Goal: Task Accomplishment & Management: Manage account settings

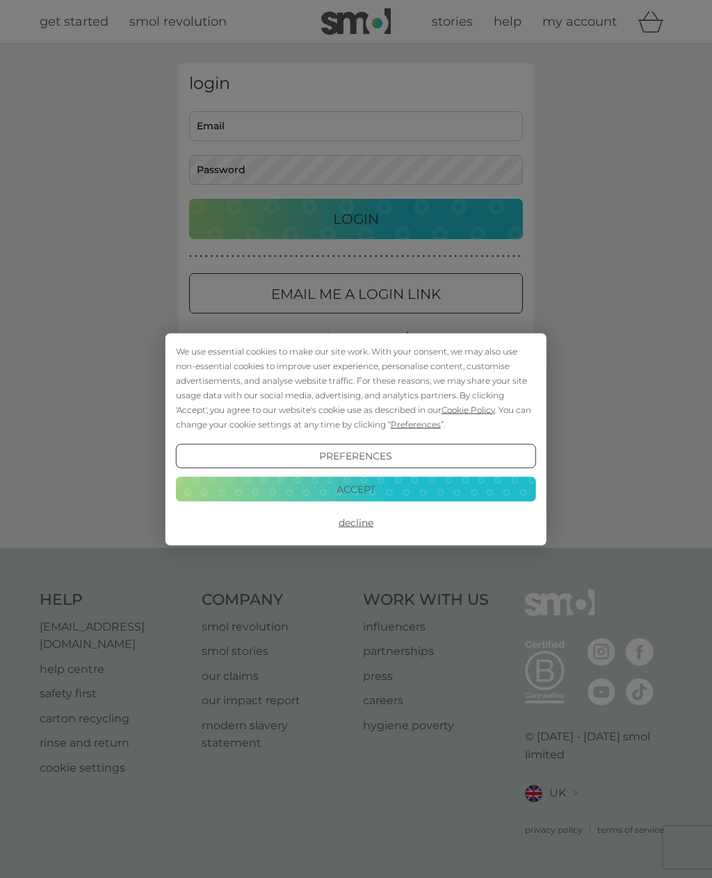
click at [412, 489] on button "Accept" at bounding box center [356, 489] width 360 height 25
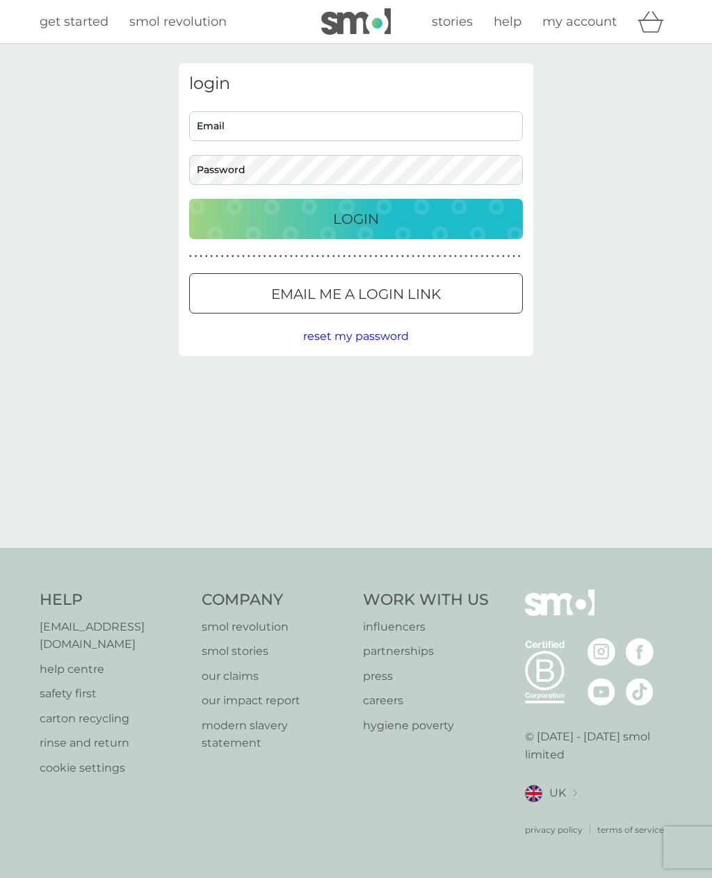
click at [444, 291] on div "Email me a login link" at bounding box center [356, 294] width 332 height 22
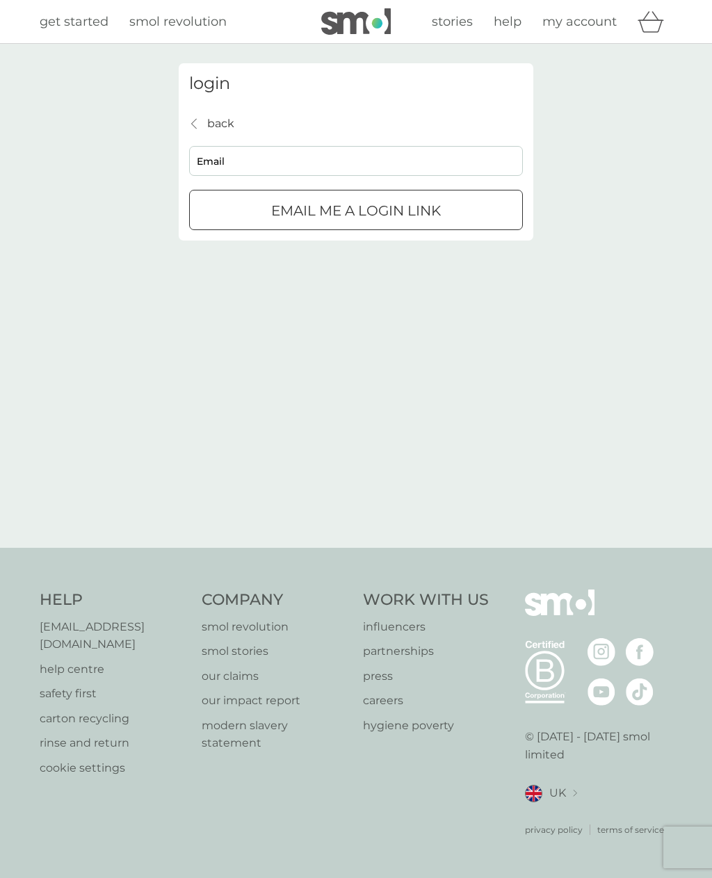
click at [449, 153] on input "Email" at bounding box center [356, 161] width 334 height 30
type input "dr.nicola.perkins@outlook.com"
click at [403, 220] on p "Email me a login link" at bounding box center [356, 211] width 170 height 22
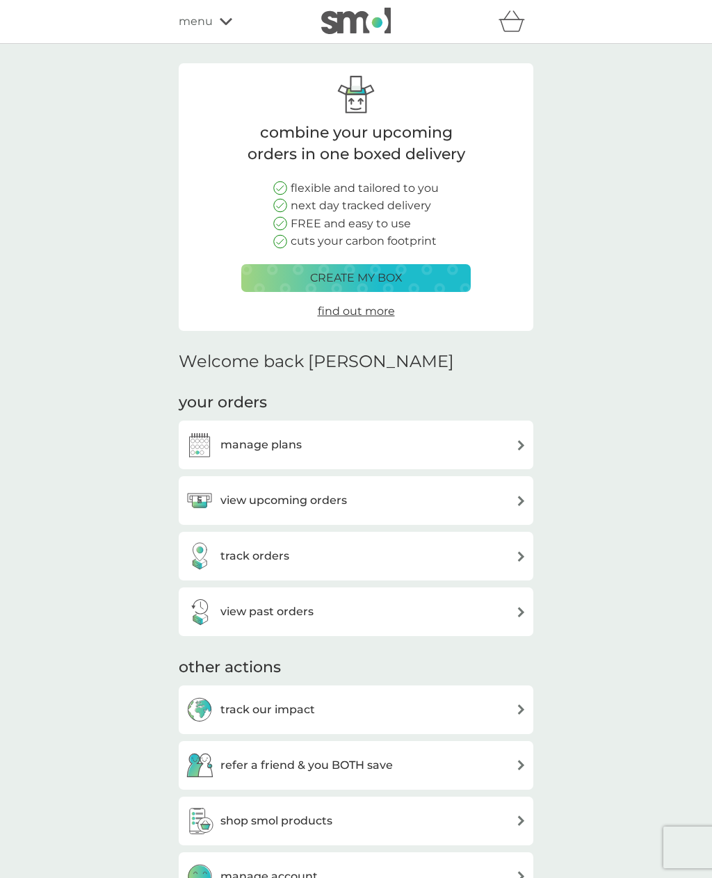
click at [469, 494] on div "view upcoming orders" at bounding box center [356, 501] width 341 height 28
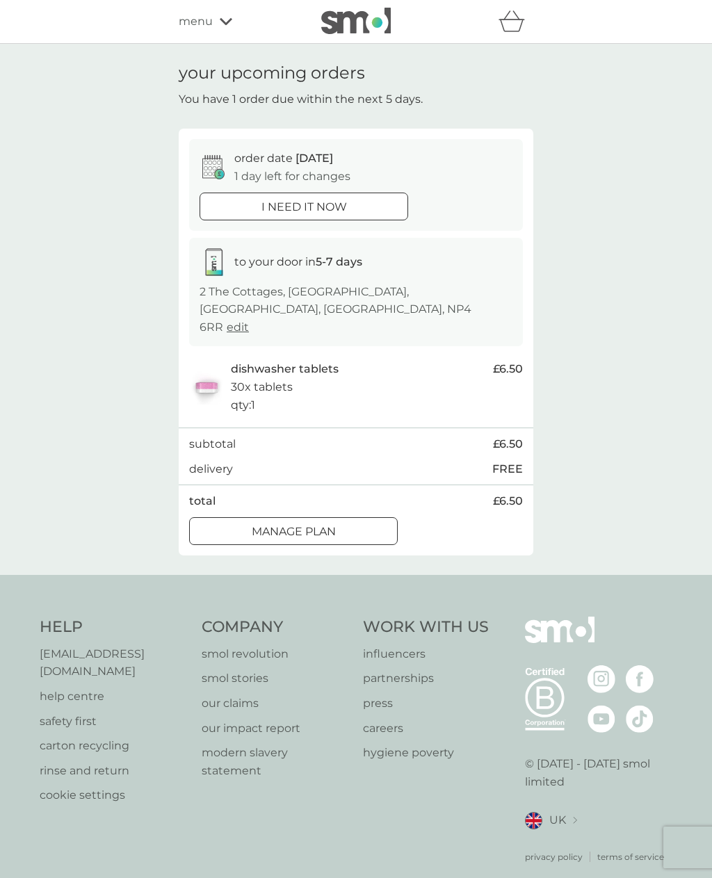
click at [346, 523] on div "Manage plan" at bounding box center [293, 532] width 207 height 18
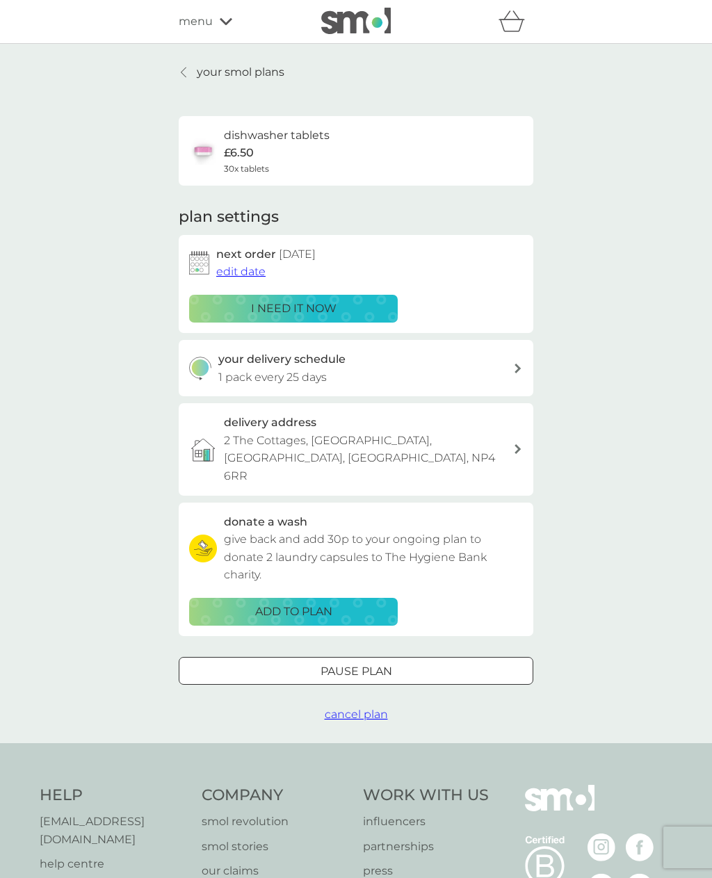
click at [184, 67] on icon at bounding box center [184, 72] width 6 height 11
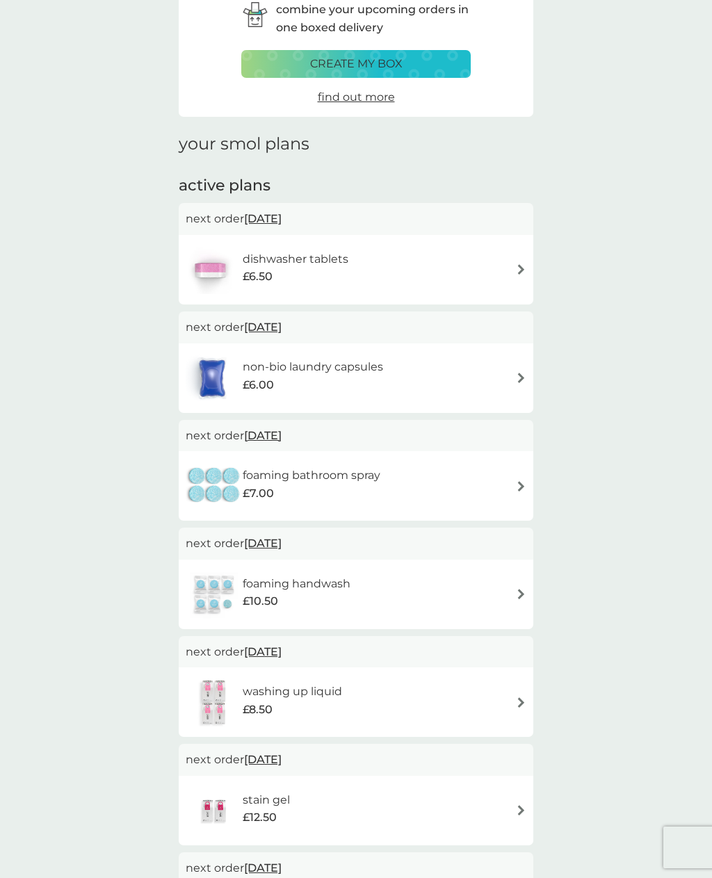
scroll to position [72, 0]
click at [282, 209] on span "[DATE]" at bounding box center [263, 219] width 38 height 27
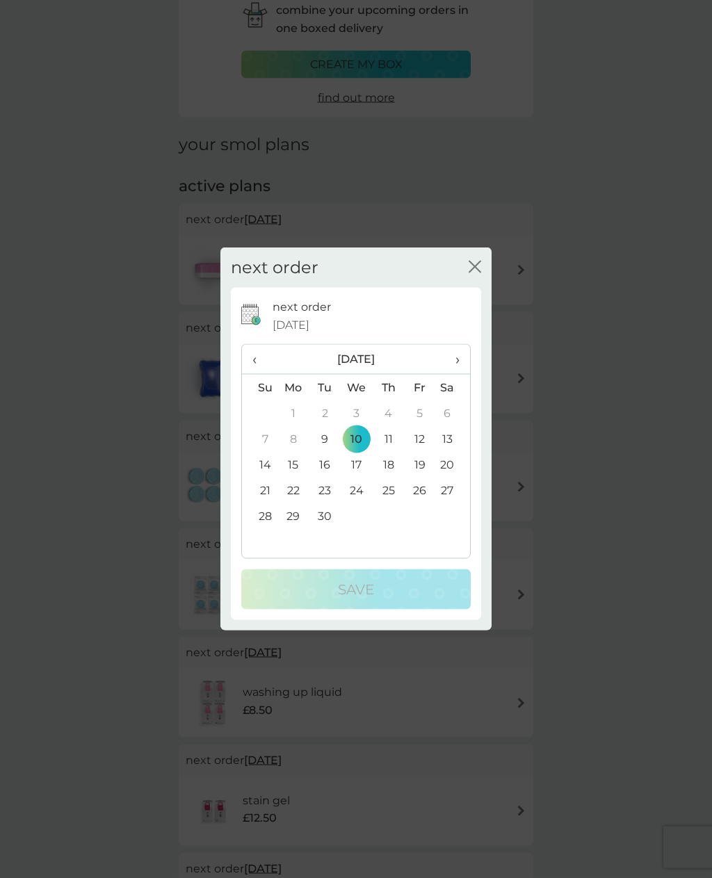
scroll to position [73, 0]
click at [465, 373] on th "›" at bounding box center [452, 360] width 35 height 30
click at [299, 503] on td "20" at bounding box center [293, 491] width 32 height 26
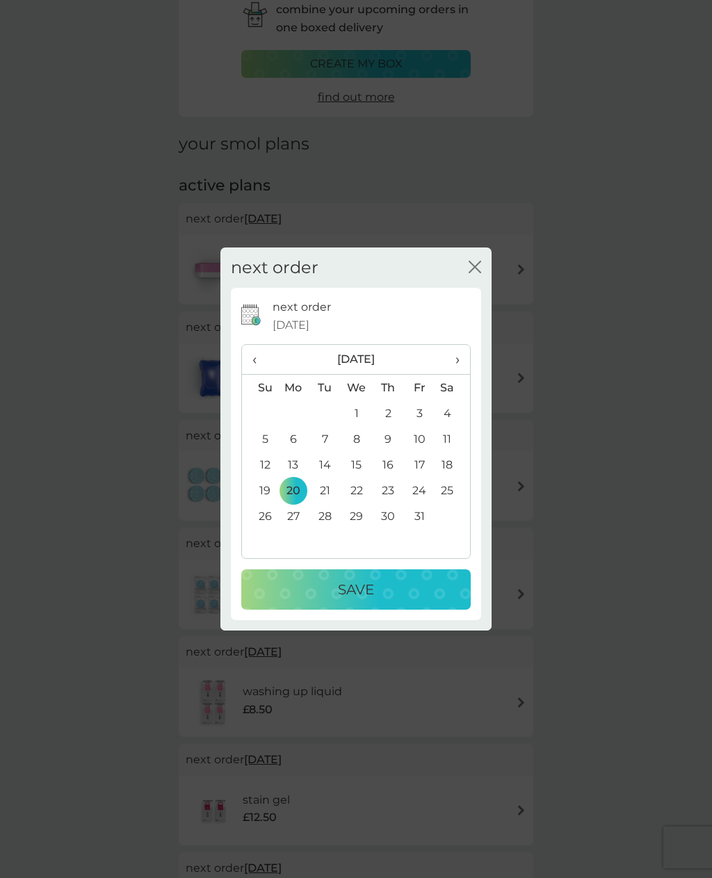
click at [404, 601] on div "Save" at bounding box center [356, 589] width 202 height 22
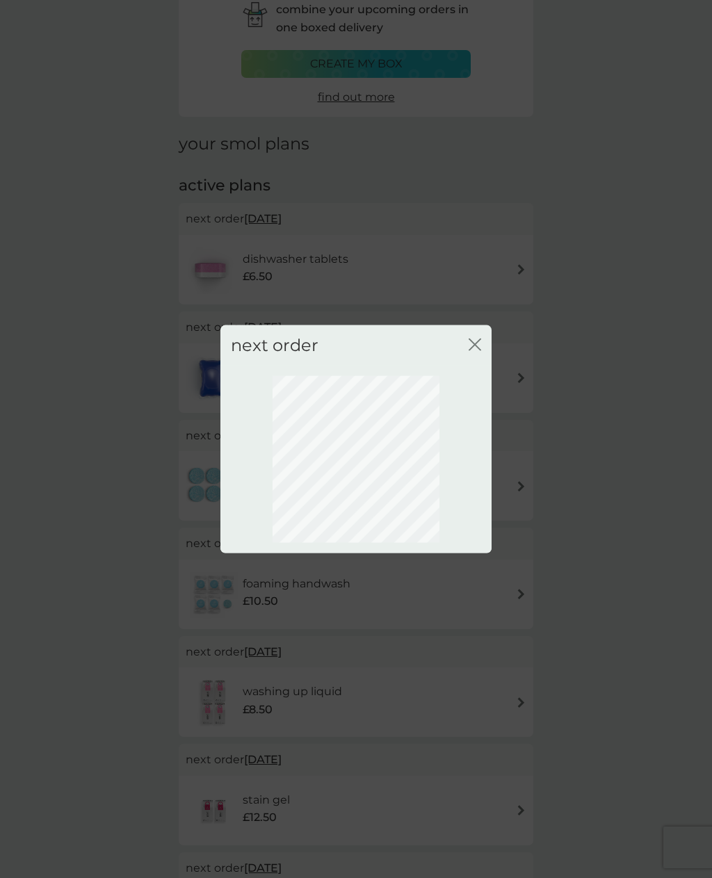
scroll to position [0, 0]
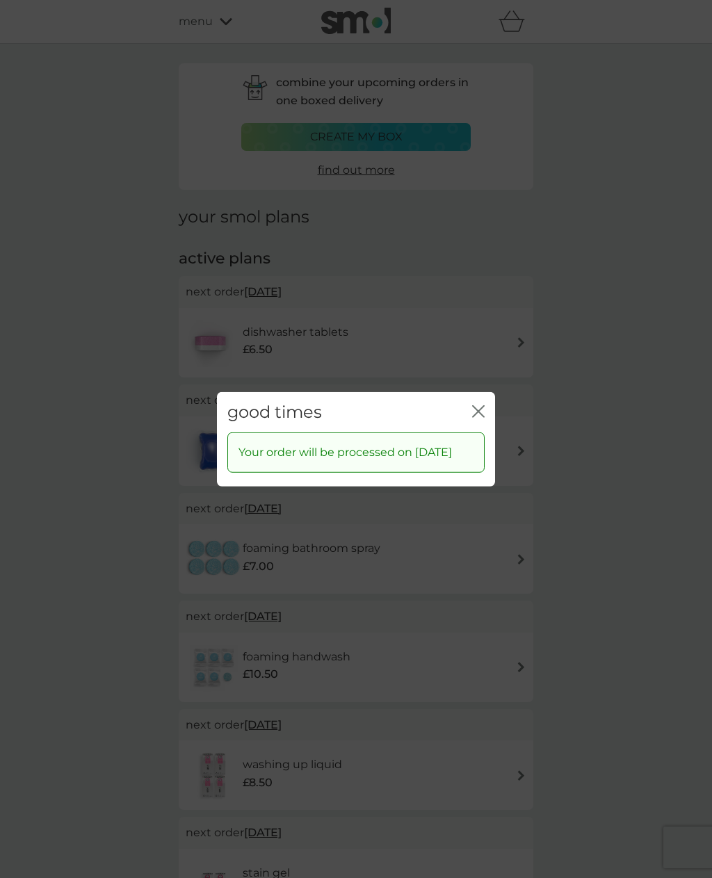
click at [473, 417] on icon "close" at bounding box center [478, 411] width 13 height 13
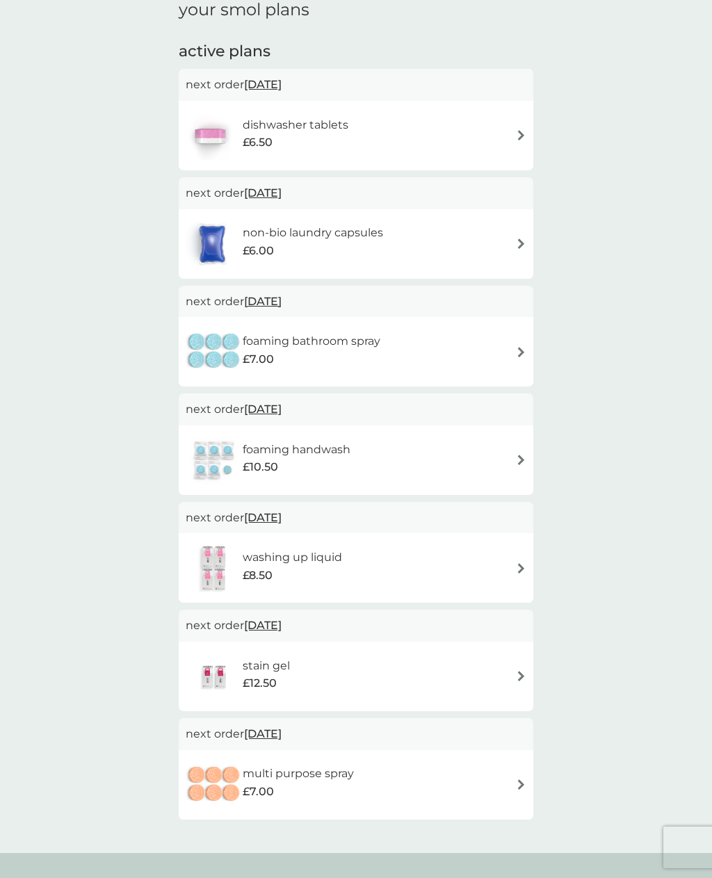
scroll to position [206, 0]
click at [282, 729] on span "[DATE]" at bounding box center [263, 734] width 38 height 27
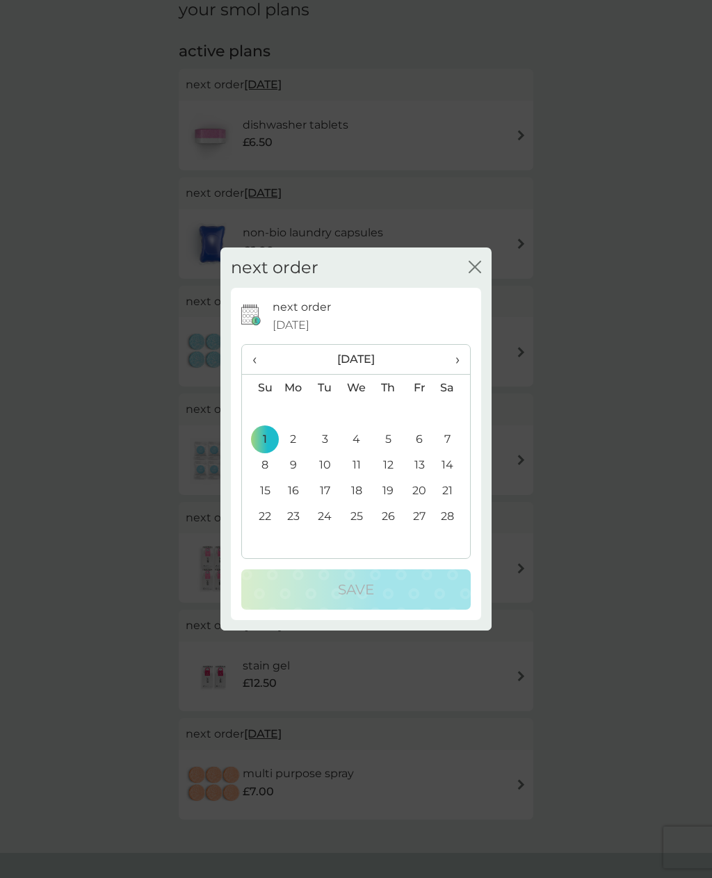
click at [252, 369] on th "‹" at bounding box center [259, 360] width 35 height 30
click at [252, 368] on th "‹" at bounding box center [259, 360] width 35 height 30
click at [252, 375] on th "‹" at bounding box center [259, 360] width 35 height 30
click at [259, 374] on span "‹" at bounding box center [259, 359] width 15 height 29
click at [300, 503] on td "20" at bounding box center [293, 491] width 32 height 26
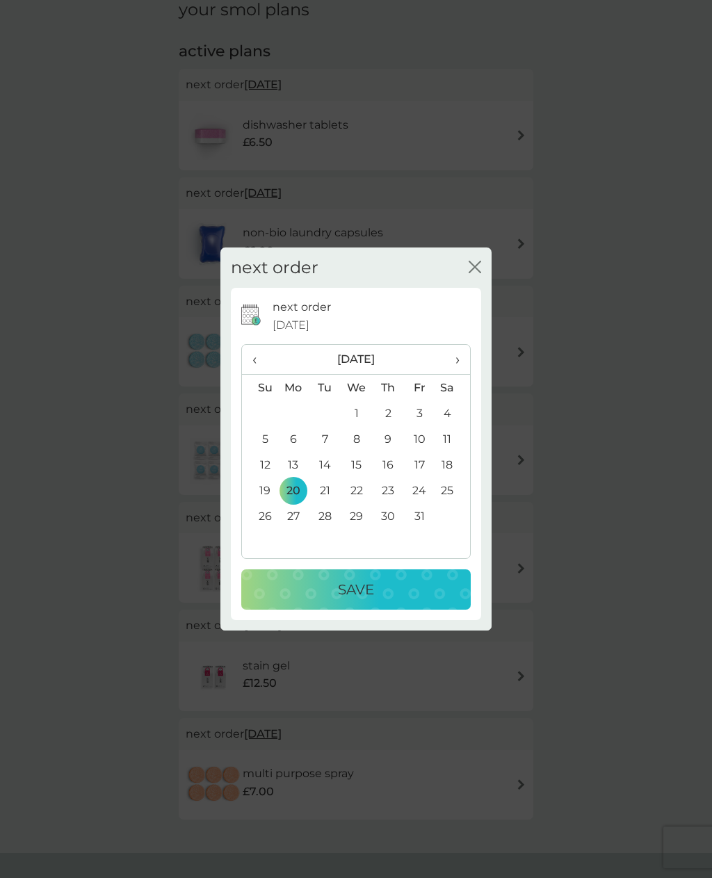
click at [435, 601] on div "Save" at bounding box center [356, 589] width 202 height 22
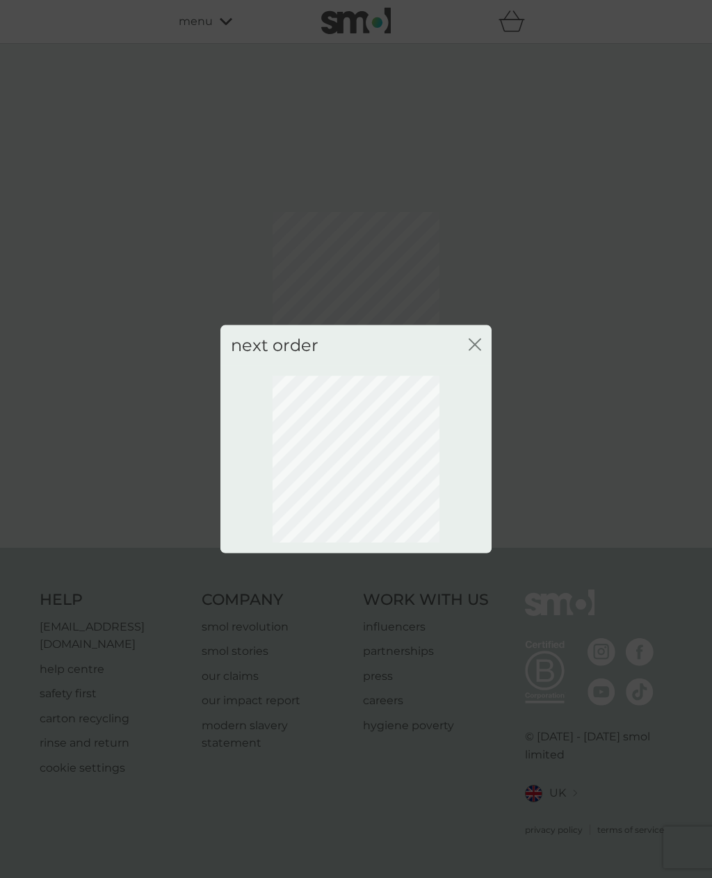
scroll to position [0, 0]
